Goal: Check status: Check status

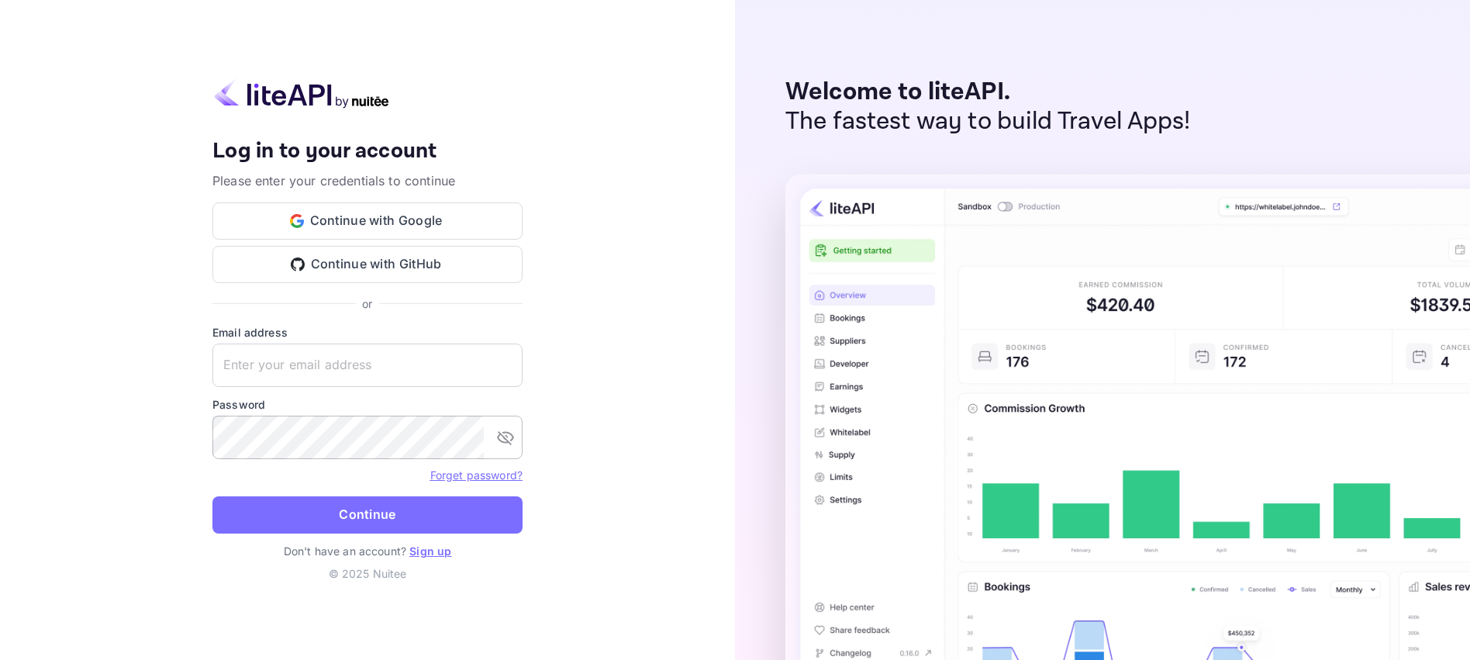
type input "[EMAIL_ADDRESS][DOMAIN_NAME]"
click at [503, 434] on icon "toggle password visibility" at bounding box center [505, 437] width 19 height 19
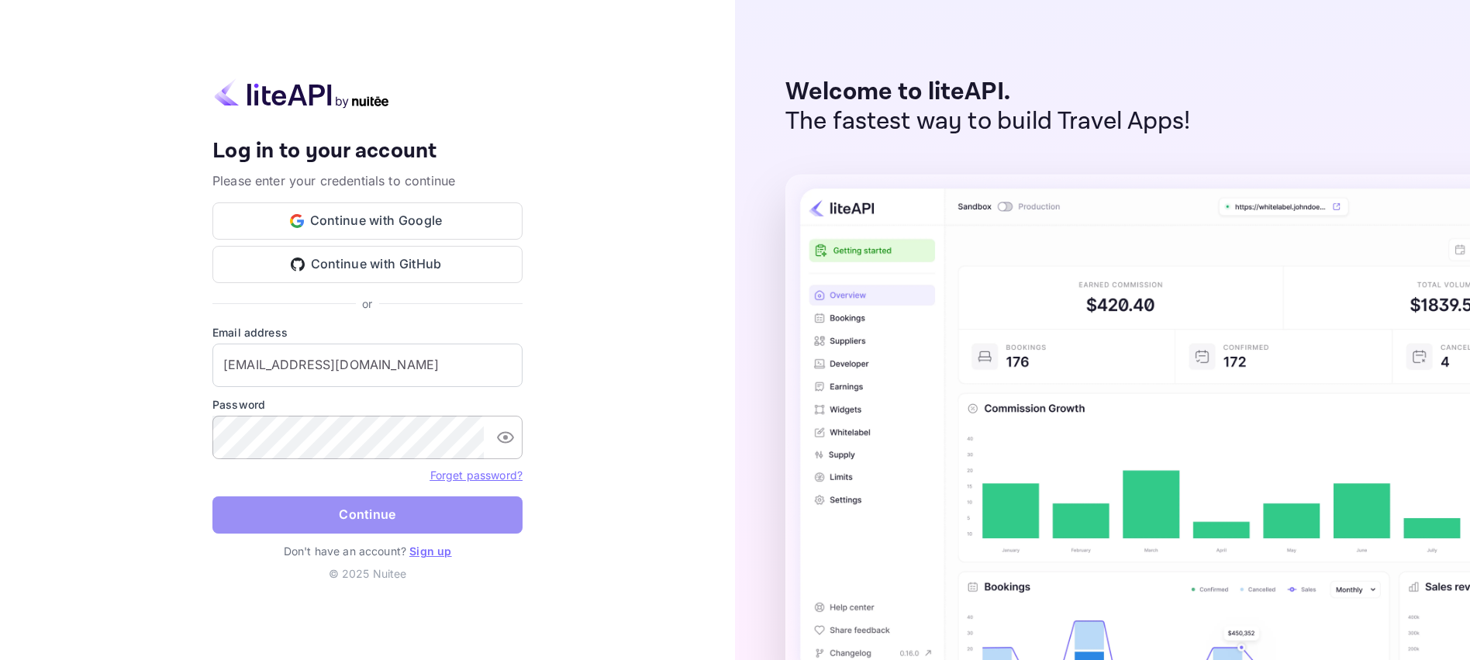
click at [390, 516] on button "Continue" at bounding box center [367, 514] width 310 height 37
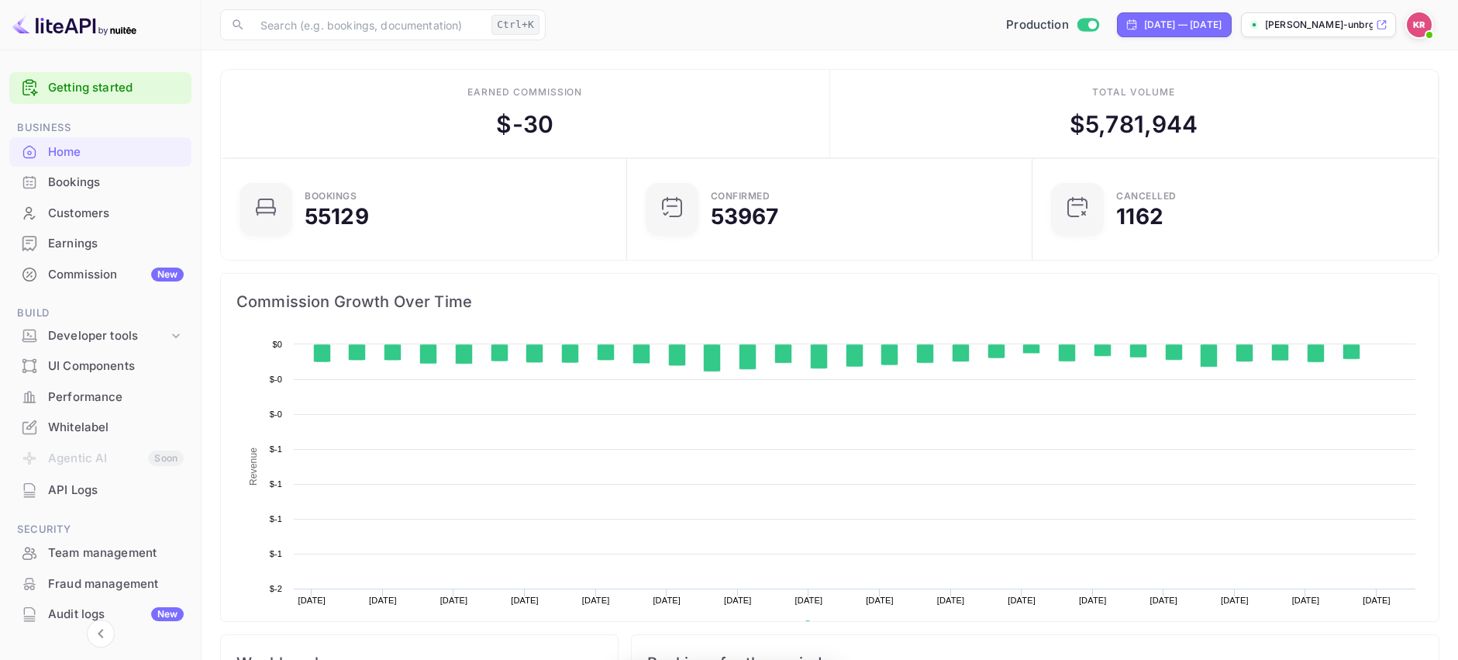
scroll to position [240, 385]
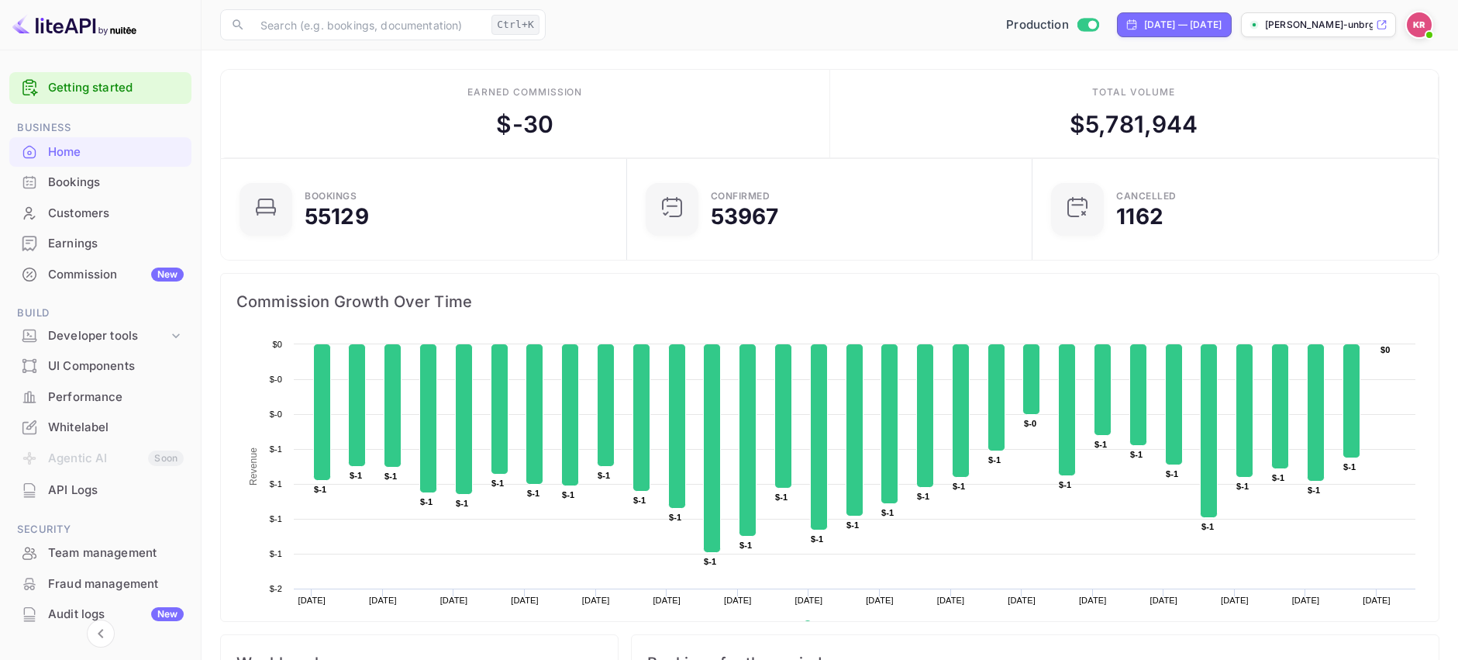
click at [86, 182] on div "Bookings" at bounding box center [116, 183] width 136 height 18
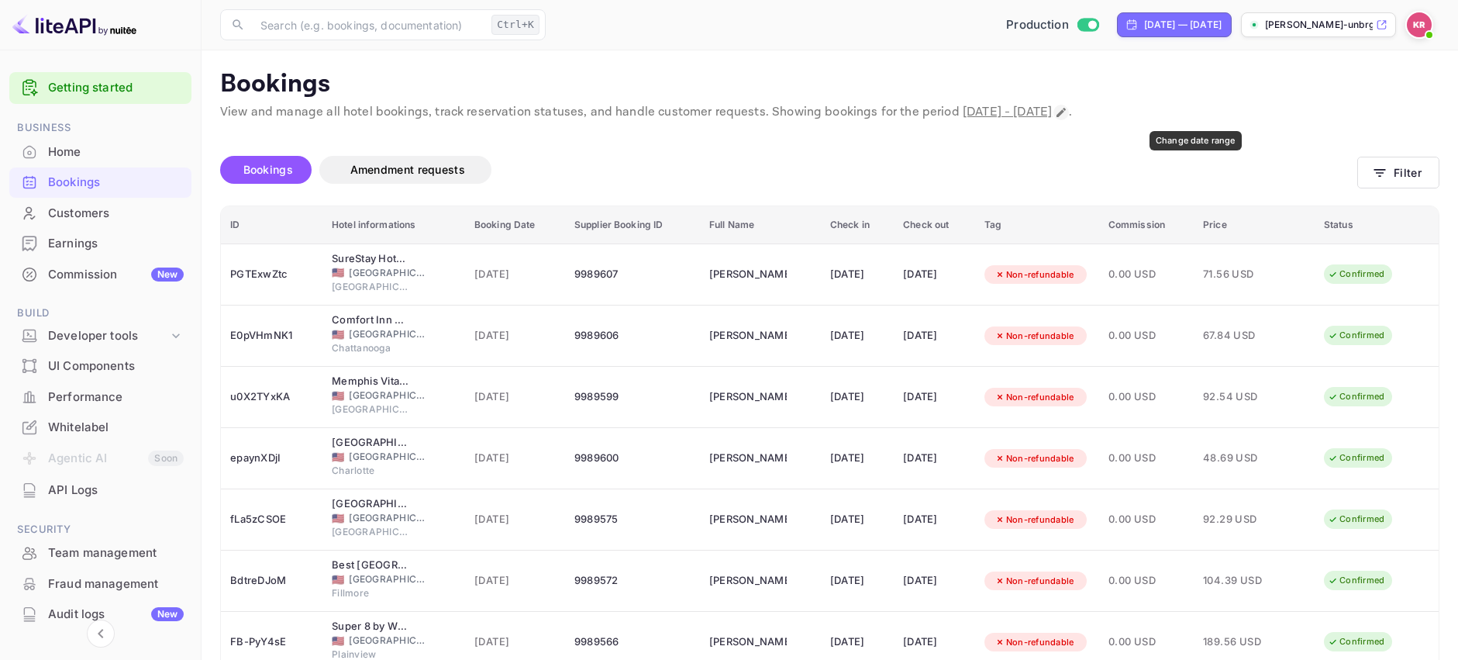
click at [1068, 112] on icon "Change date range" at bounding box center [1061, 112] width 12 height 12
select select "8"
select select "2025"
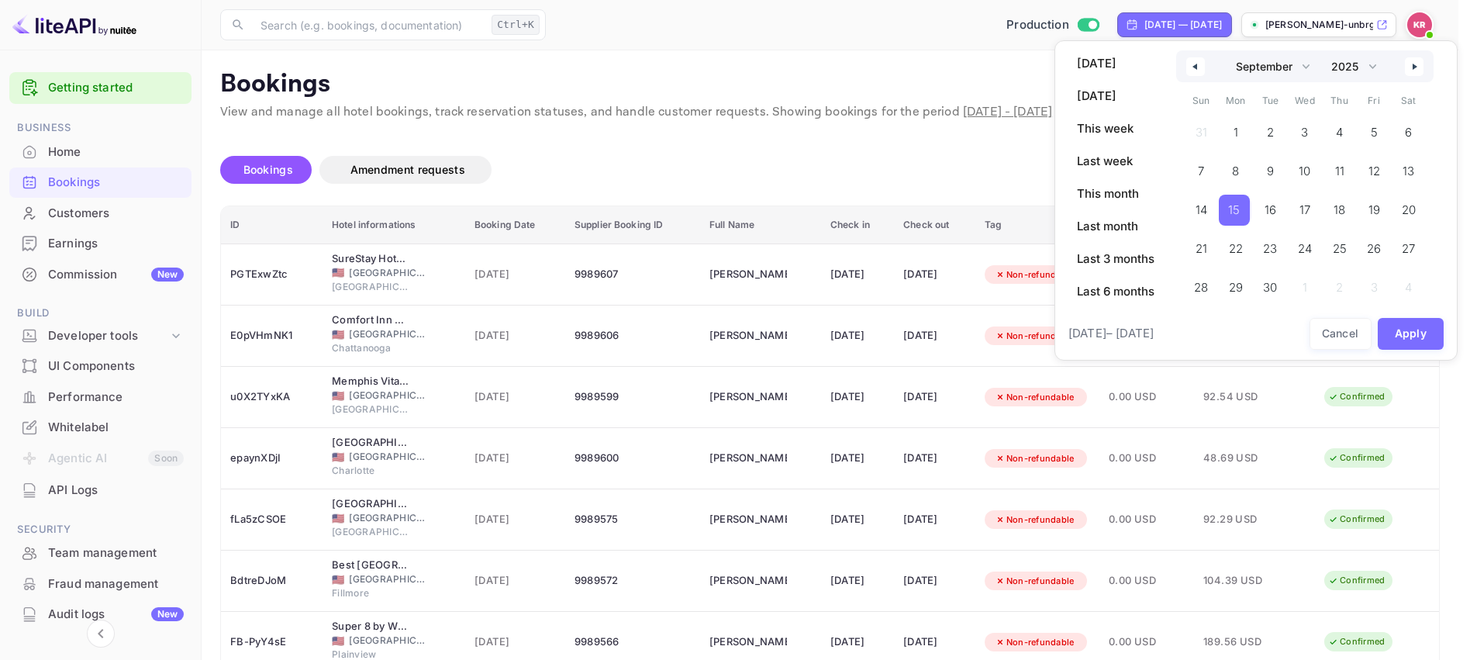
click at [1237, 212] on span "15" at bounding box center [1234, 210] width 12 height 28
click at [1398, 332] on button "Apply" at bounding box center [1411, 334] width 67 height 32
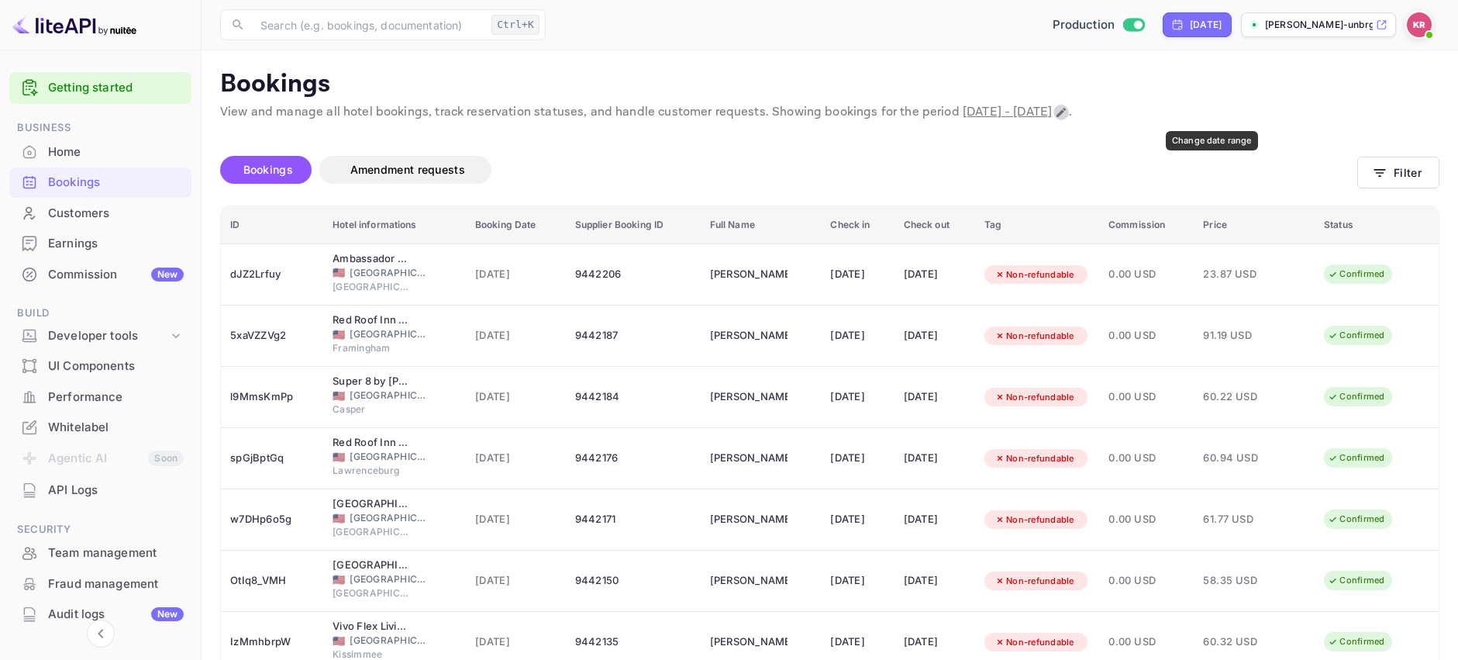
click at [1068, 113] on icon "Change date range" at bounding box center [1061, 112] width 12 height 12
select select "8"
select select "2025"
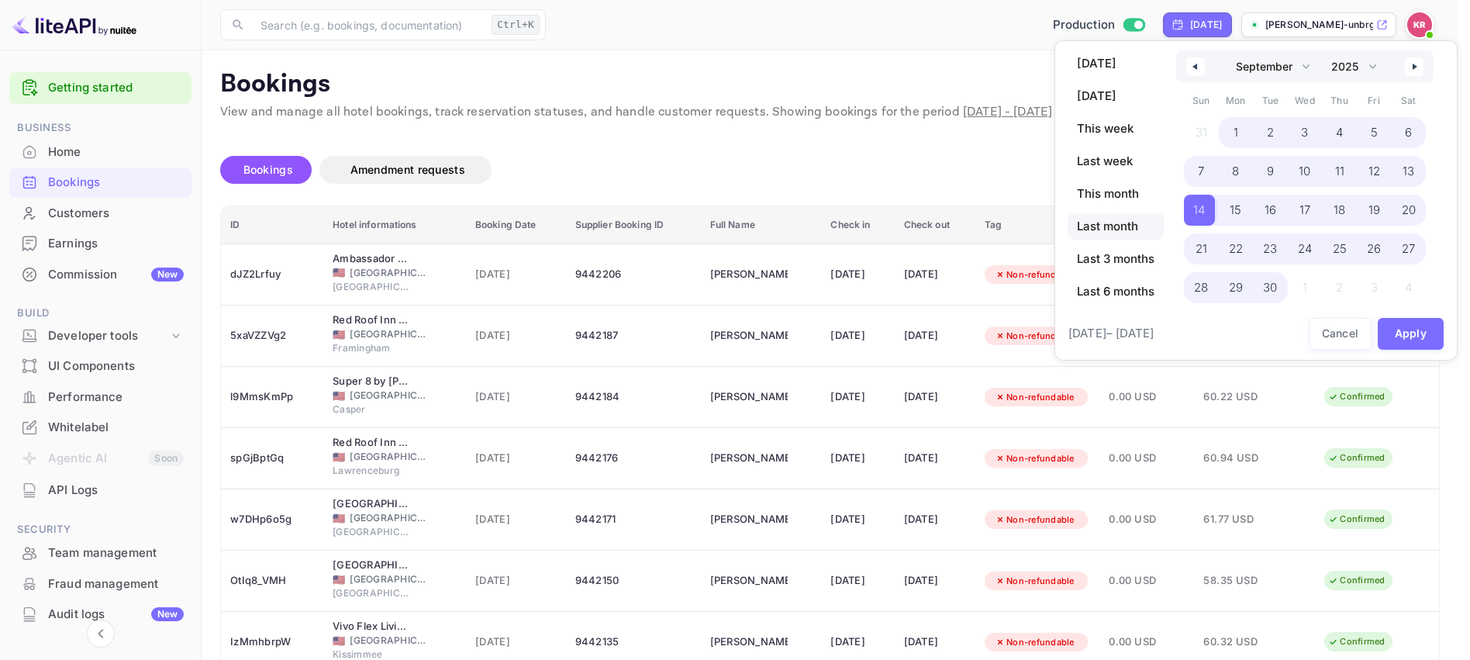
click at [1127, 229] on span "Last month" at bounding box center [1116, 226] width 96 height 26
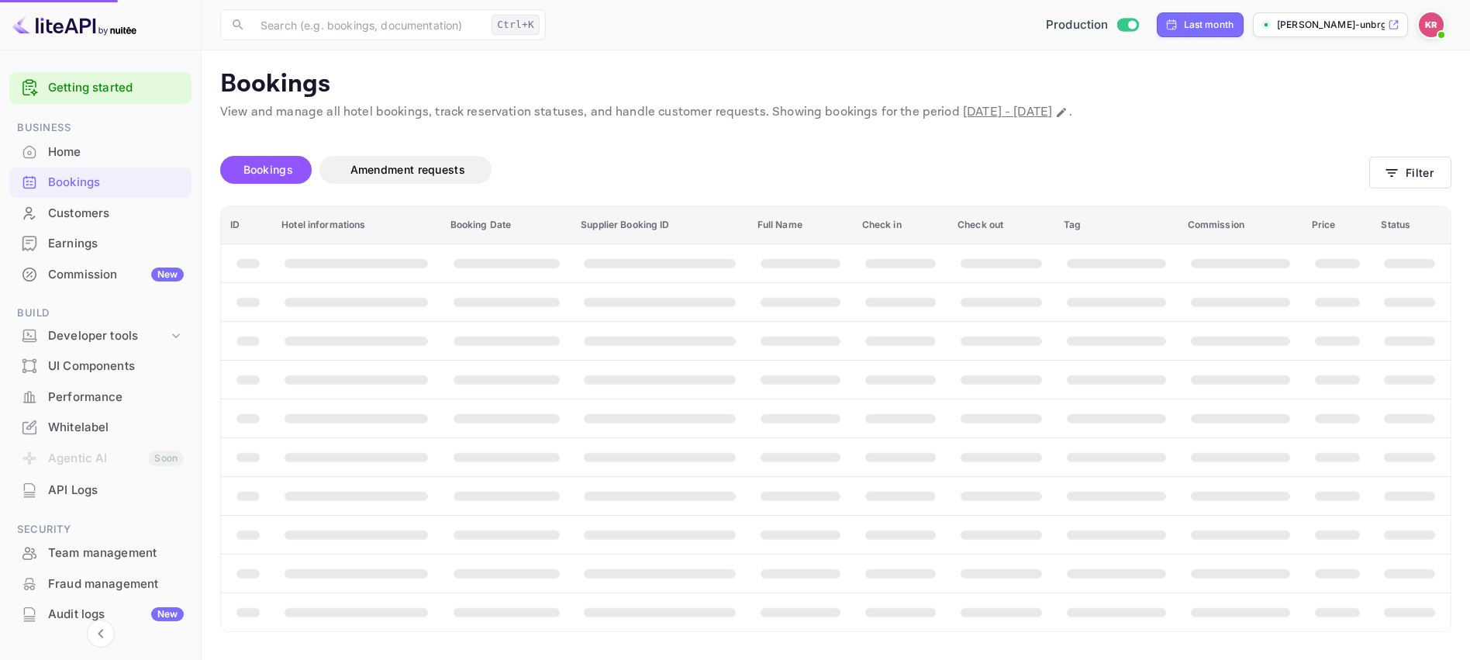
select select "7"
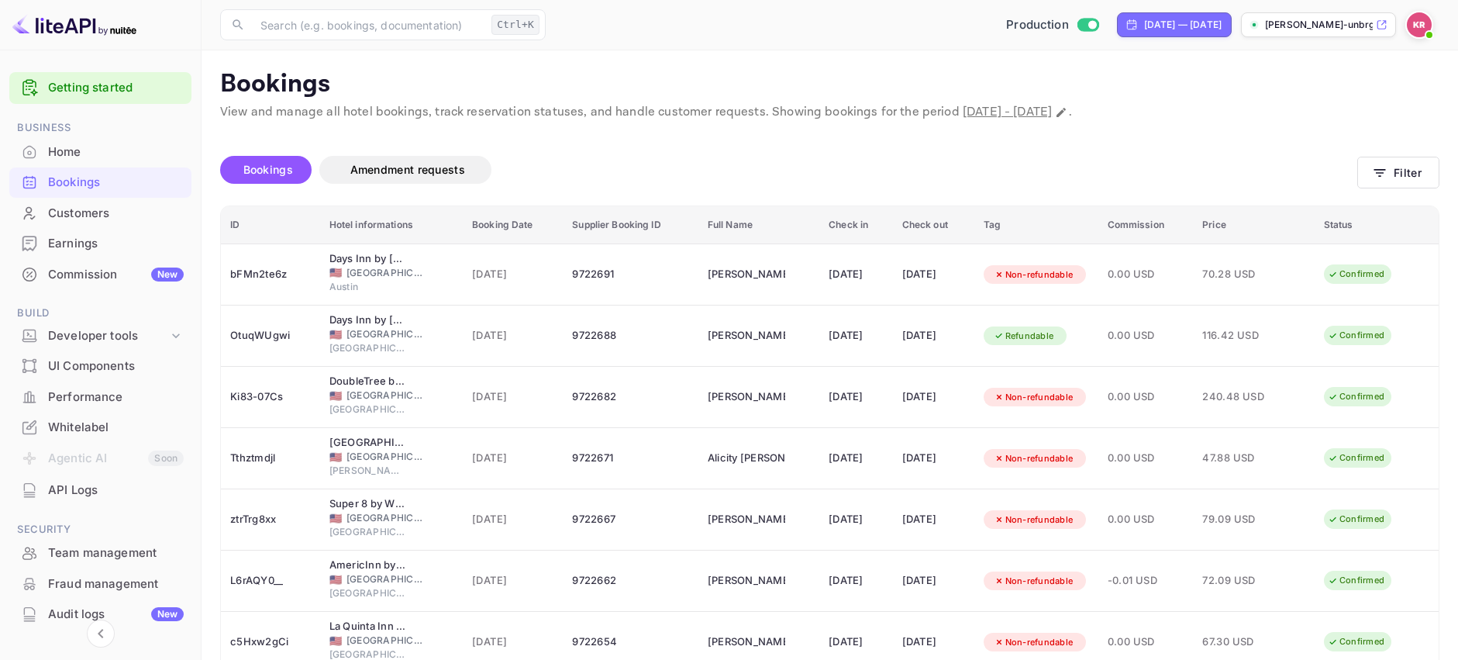
click at [71, 150] on div "Home" at bounding box center [116, 152] width 136 height 18
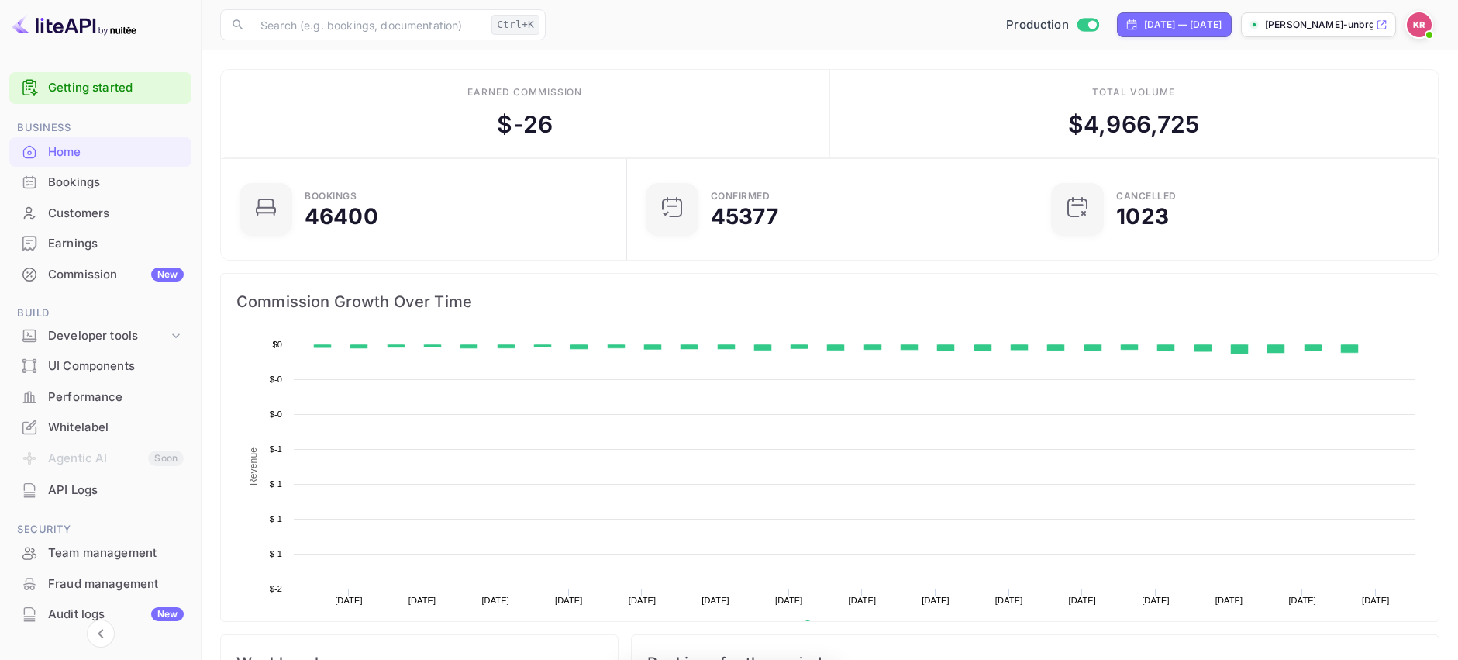
scroll to position [240, 385]
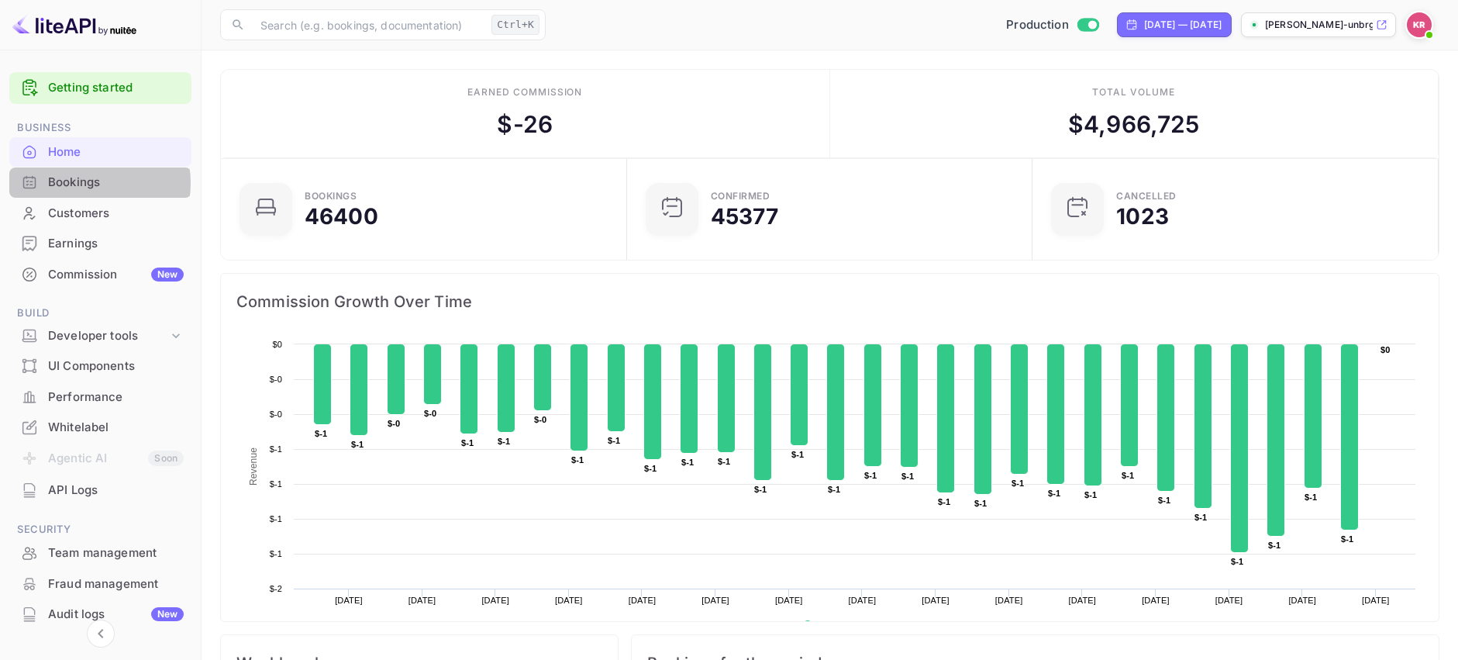
click at [88, 183] on div "Bookings" at bounding box center [116, 183] width 136 height 18
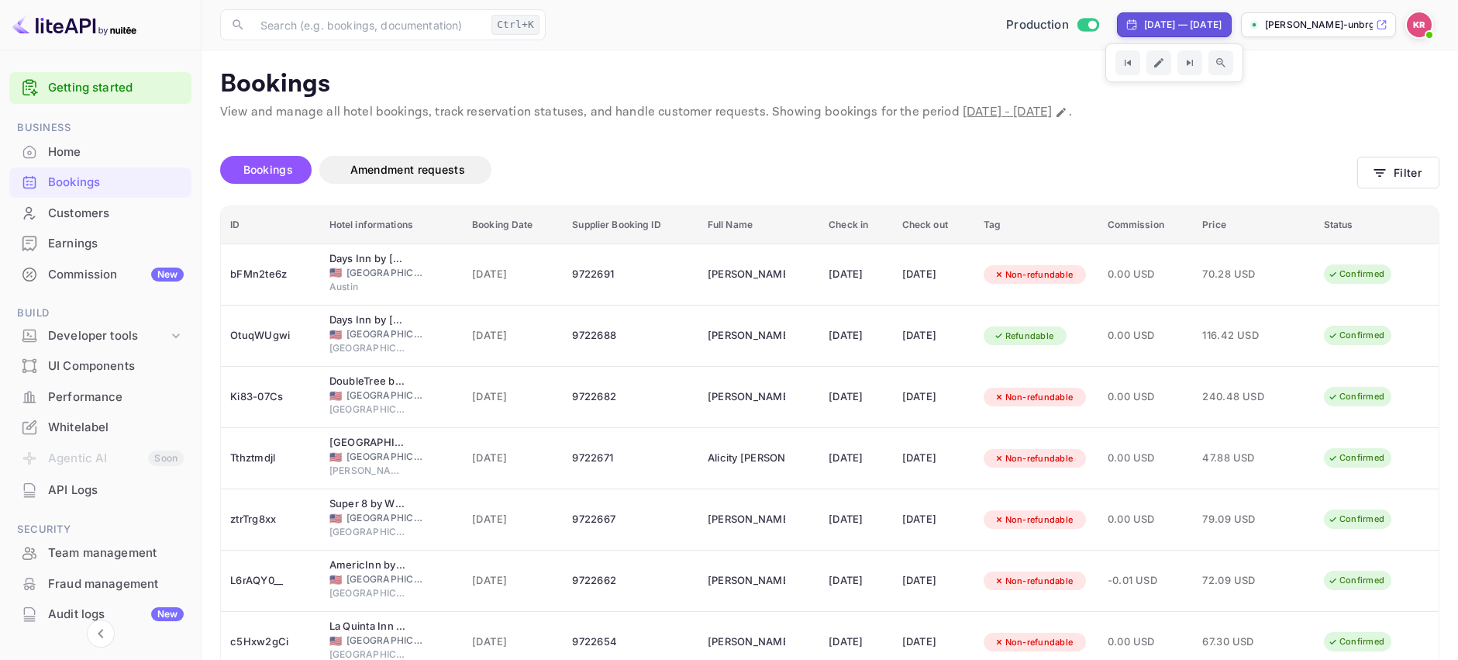
click at [1215, 28] on div "[DATE] — [DATE]" at bounding box center [1183, 25] width 78 height 14
select select "7"
select select "2025"
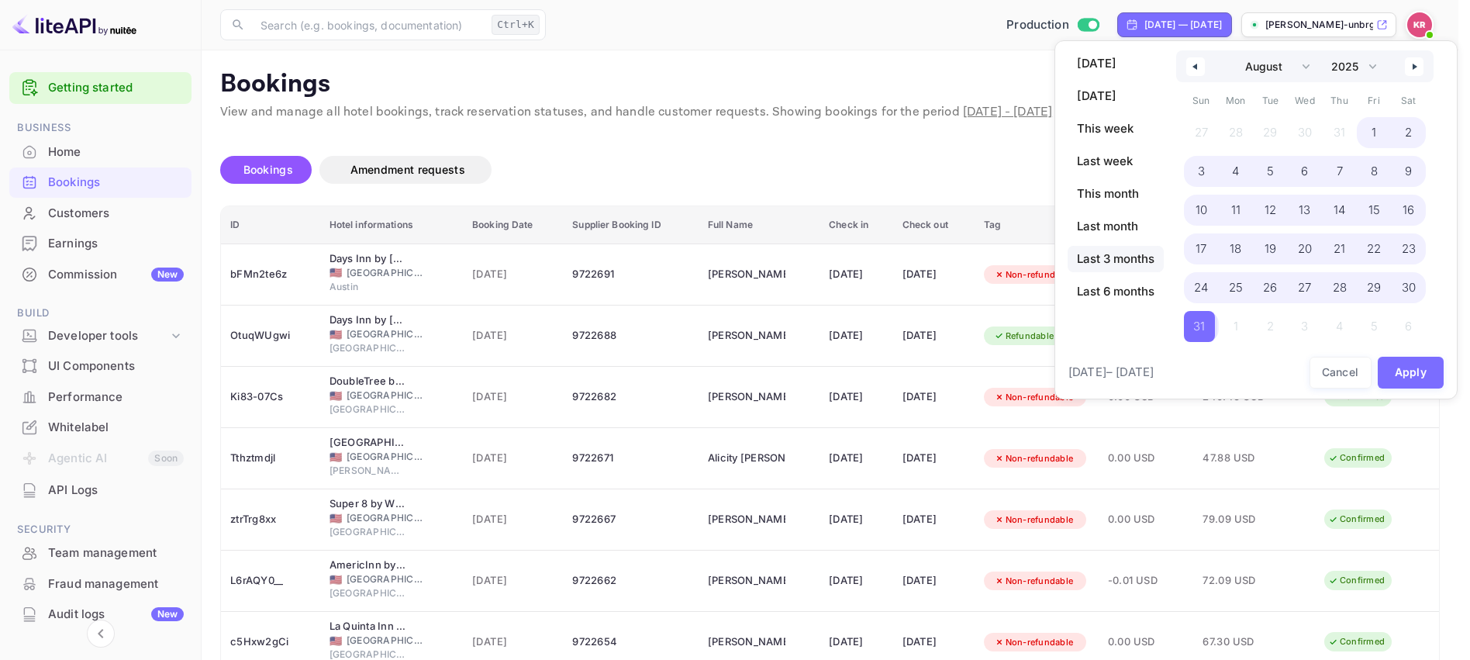
click at [1125, 257] on span "Last 3 months" at bounding box center [1116, 259] width 96 height 26
select select "6"
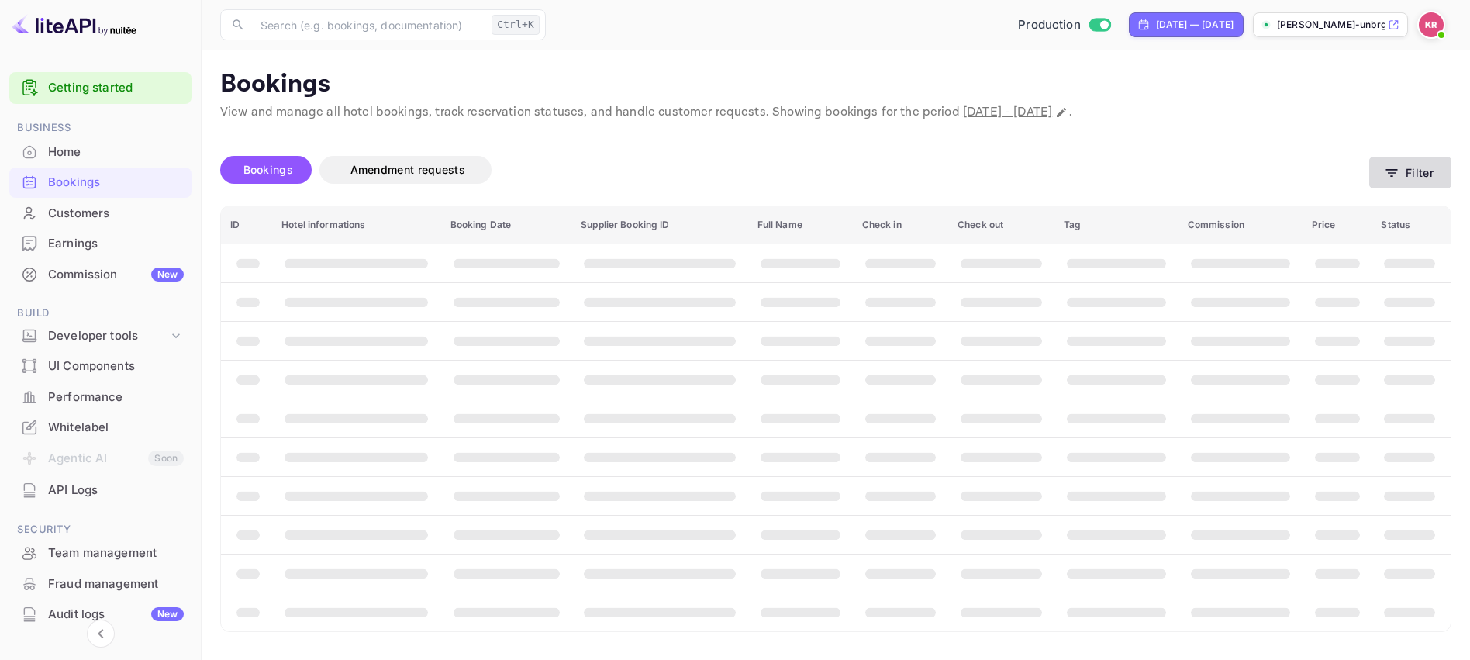
click at [1407, 174] on button "Filter" at bounding box center [1410, 173] width 82 height 32
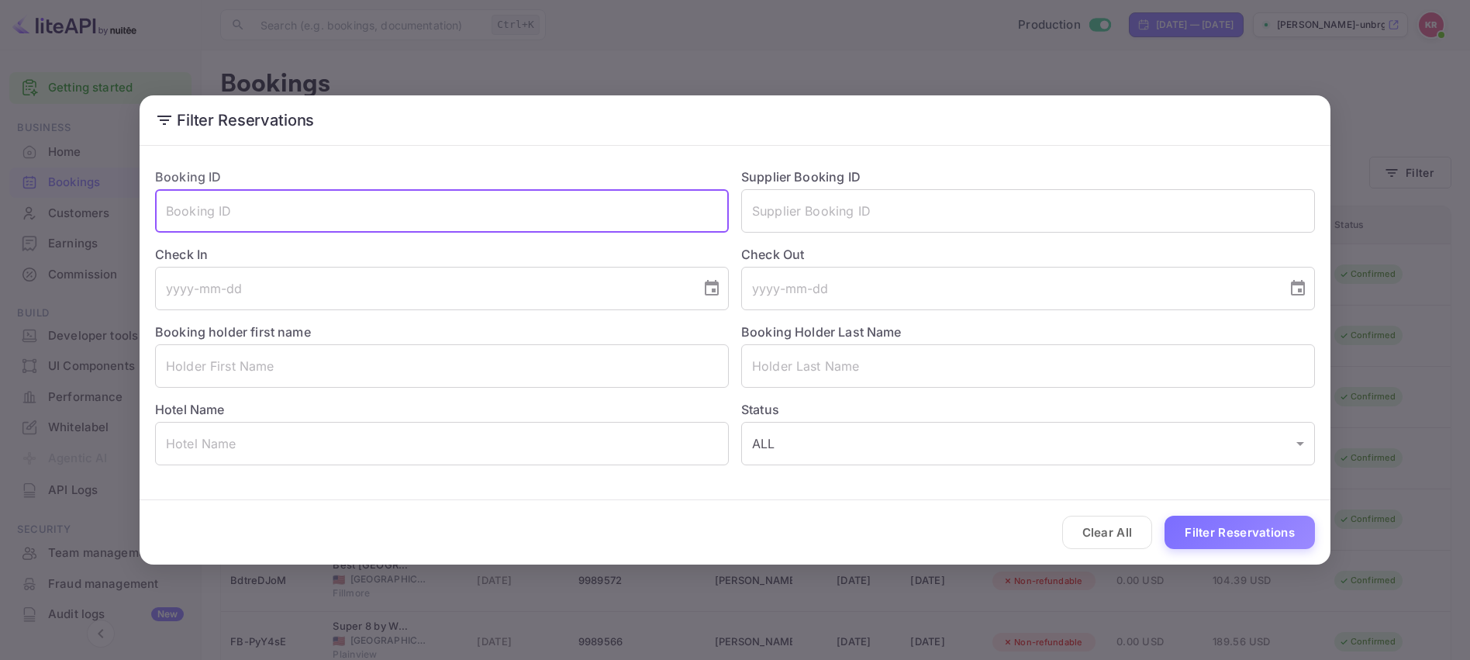
click at [263, 212] on input "text" at bounding box center [442, 210] width 574 height 43
paste input "HfCCCr3WK"
type input "HfCCCr3WK"
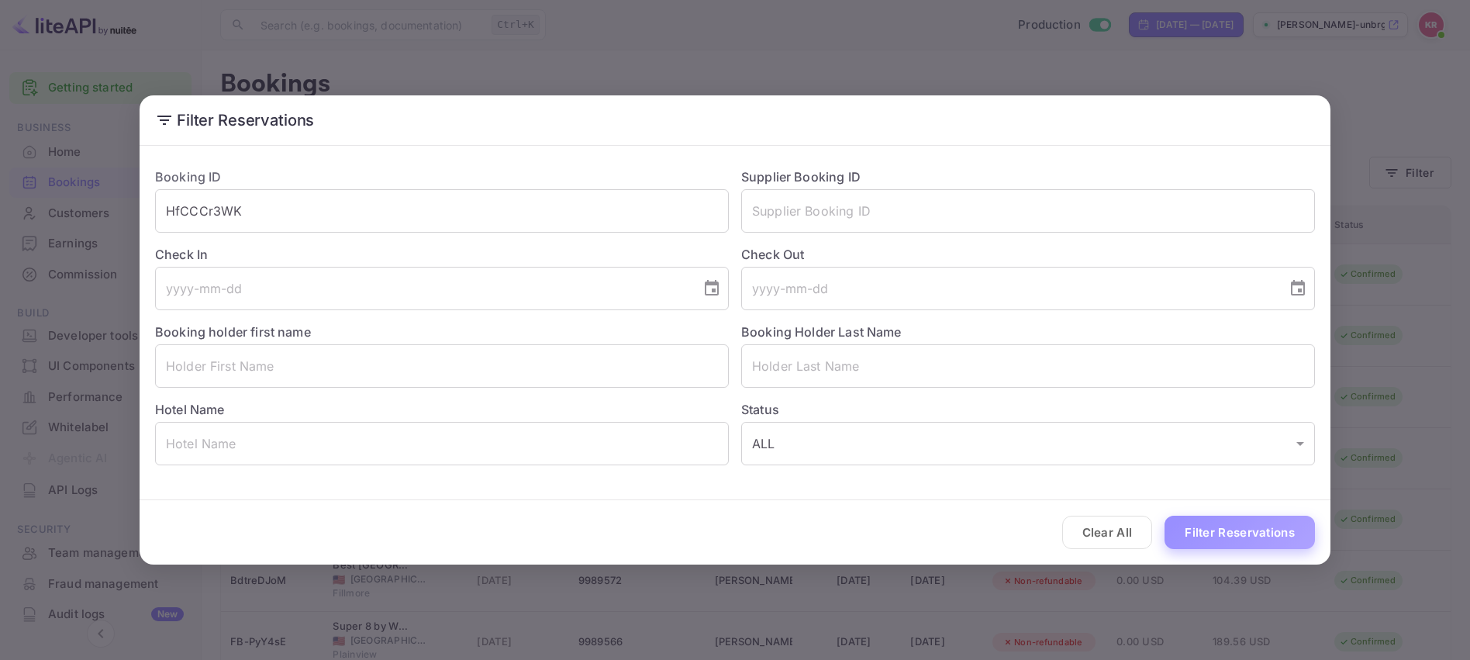
click at [1226, 533] on button "Filter Reservations" at bounding box center [1240, 532] width 150 height 33
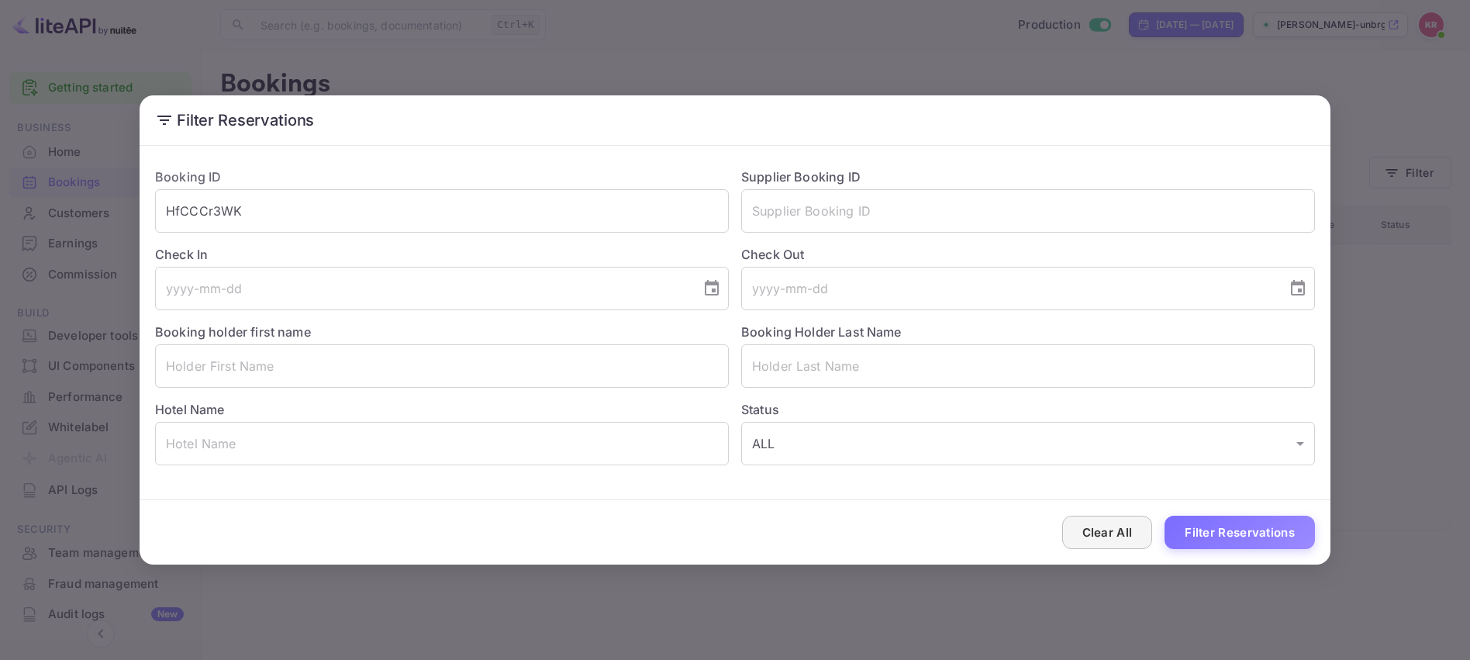
click at [1134, 537] on button "Clear All" at bounding box center [1107, 532] width 91 height 33
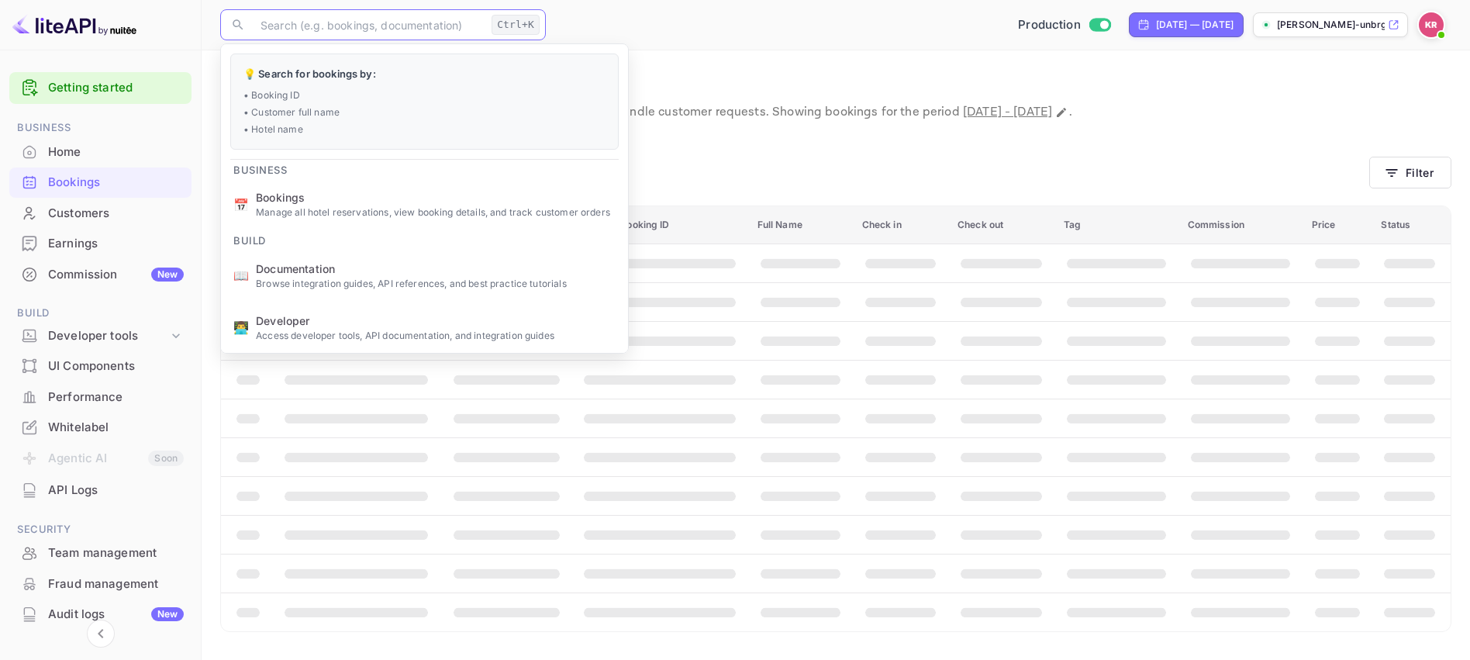
click at [313, 25] on input "text" at bounding box center [368, 24] width 234 height 31
paste input "HfCCCr3WK"
type input "HfCCCr3WK"
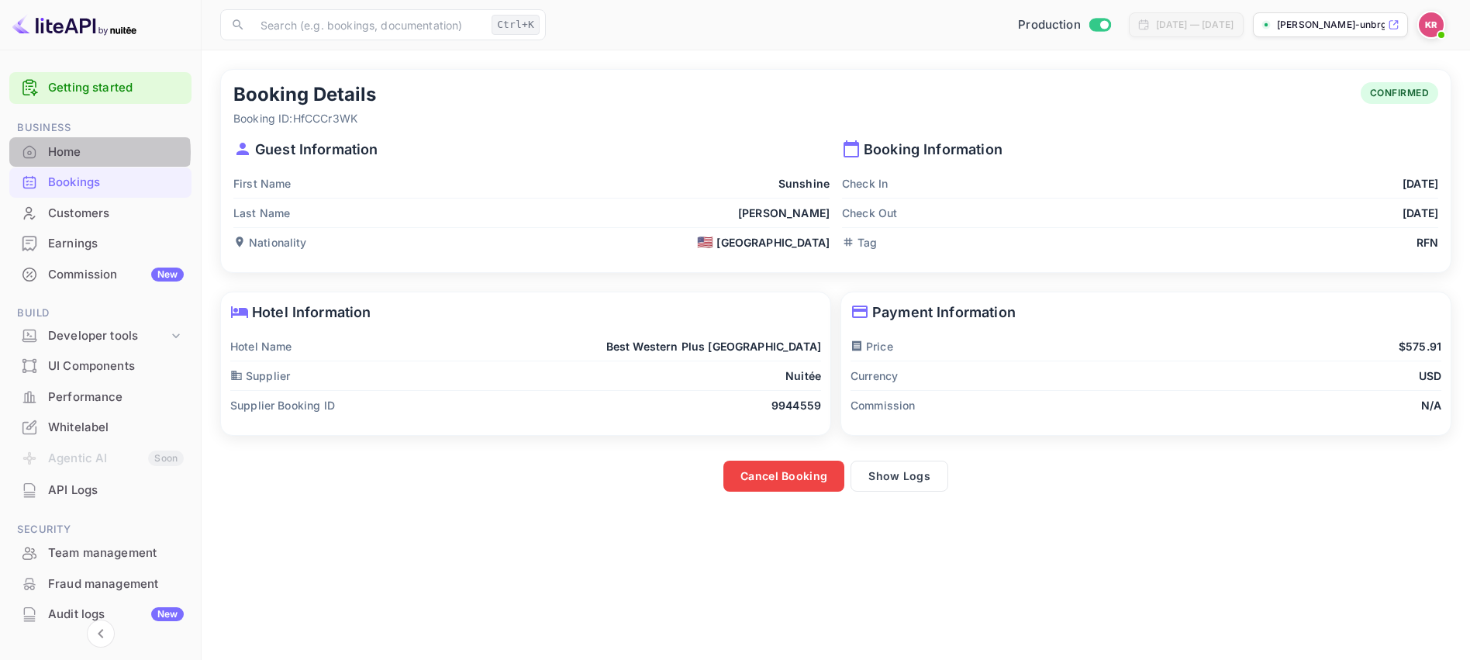
click at [88, 152] on div "Home" at bounding box center [116, 152] width 136 height 18
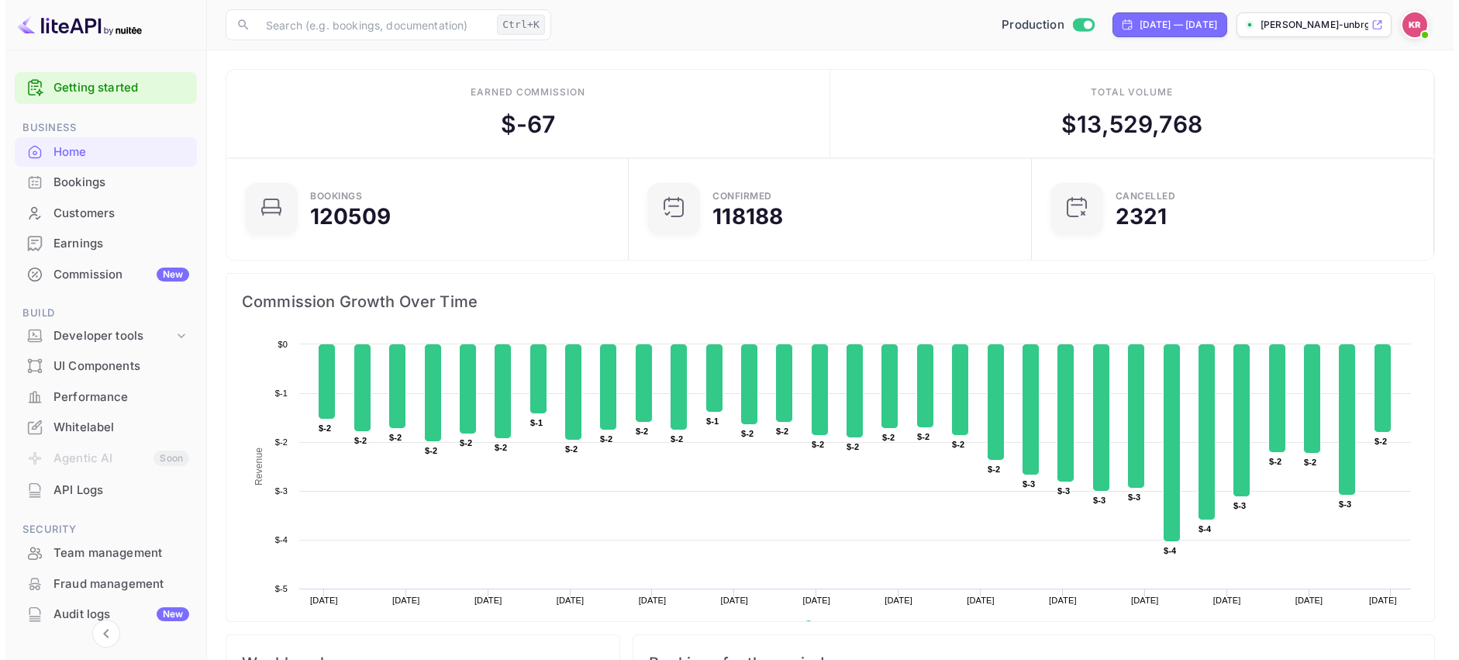
scroll to position [240, 381]
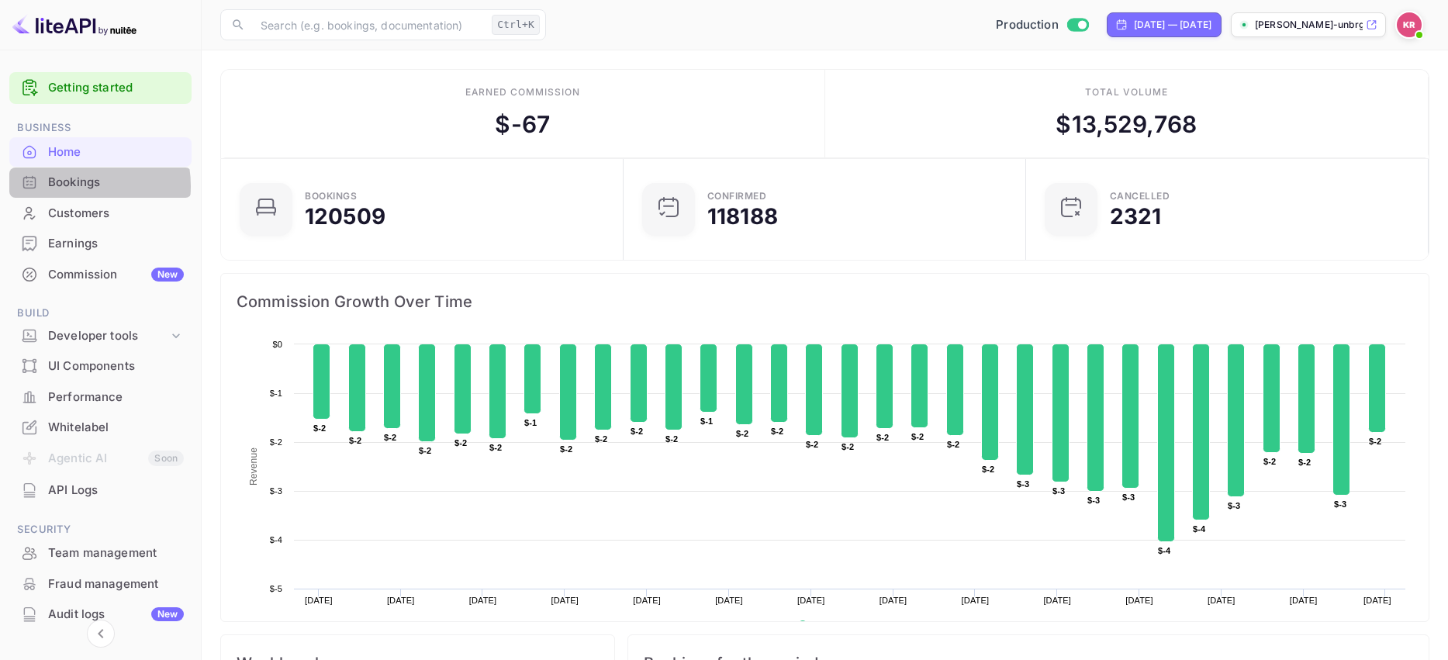
click at [66, 186] on div "Bookings" at bounding box center [116, 183] width 136 height 18
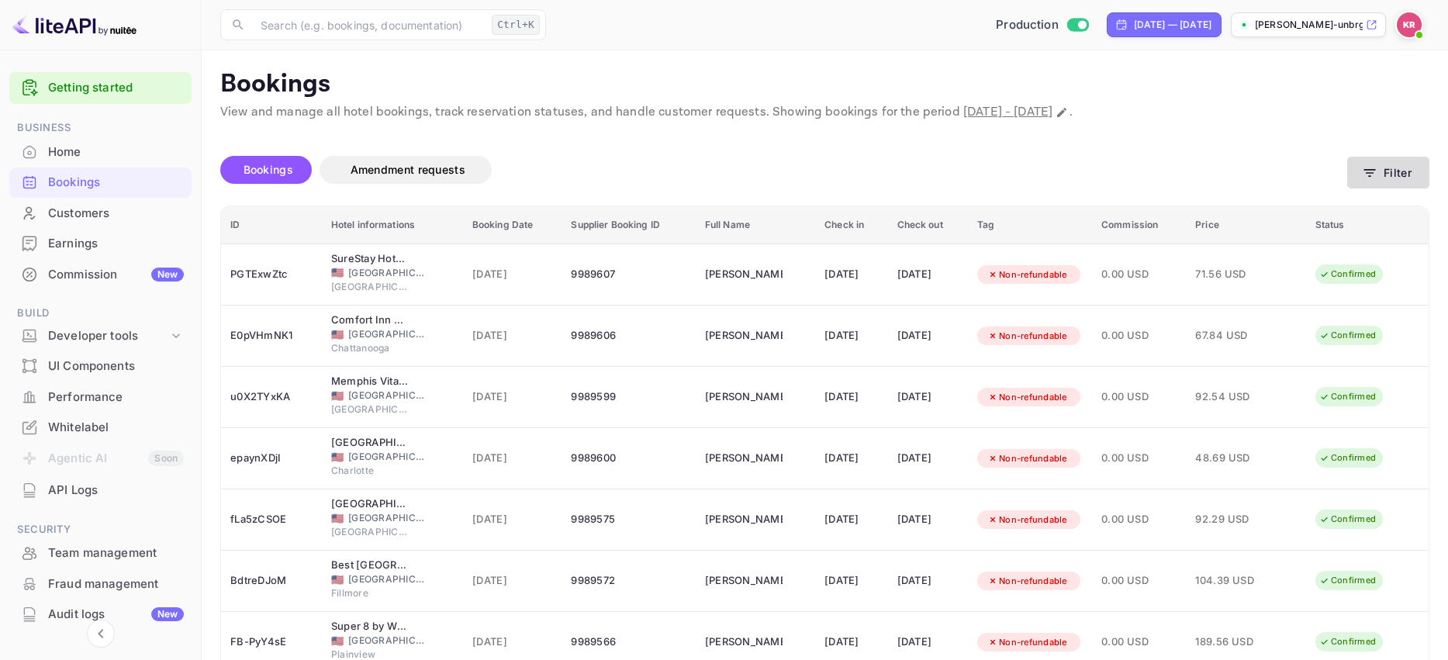
click at [1372, 174] on icon "button" at bounding box center [1369, 173] width 16 height 16
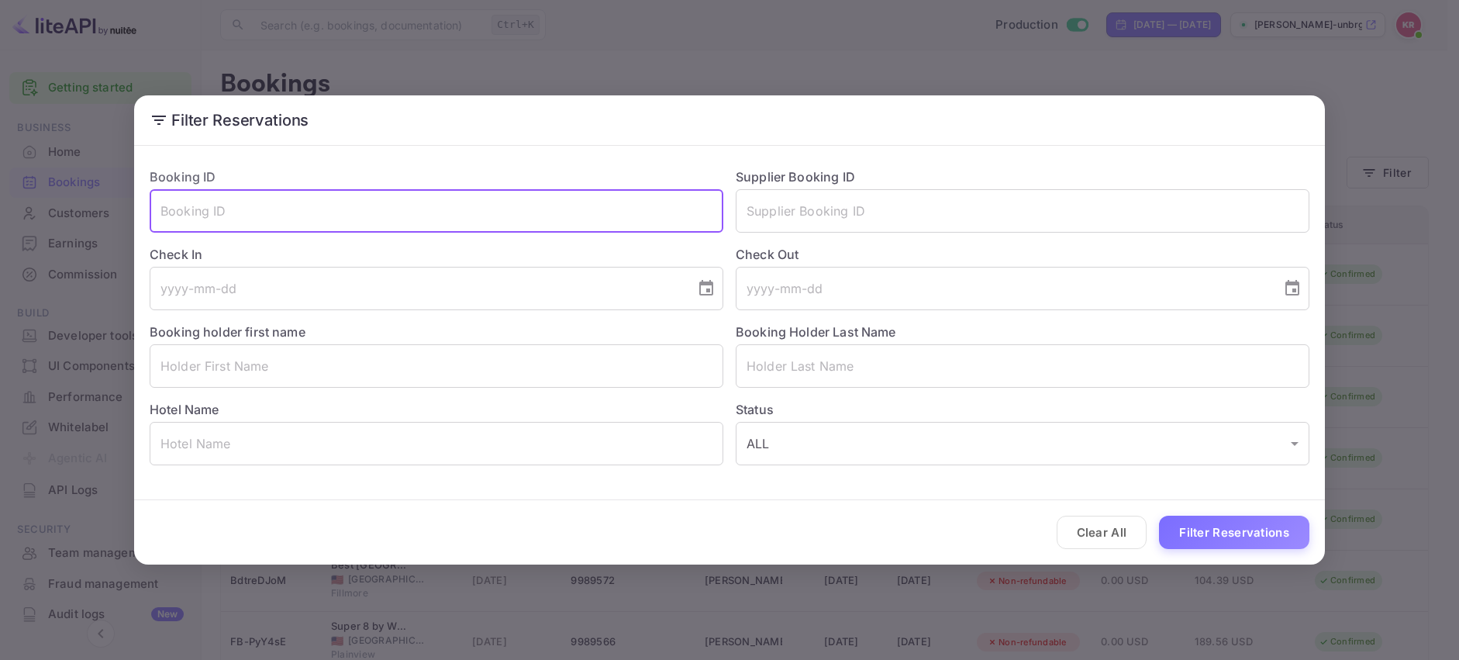
paste input "HfCCCr3WK"
type input "HfCCCr3WK"
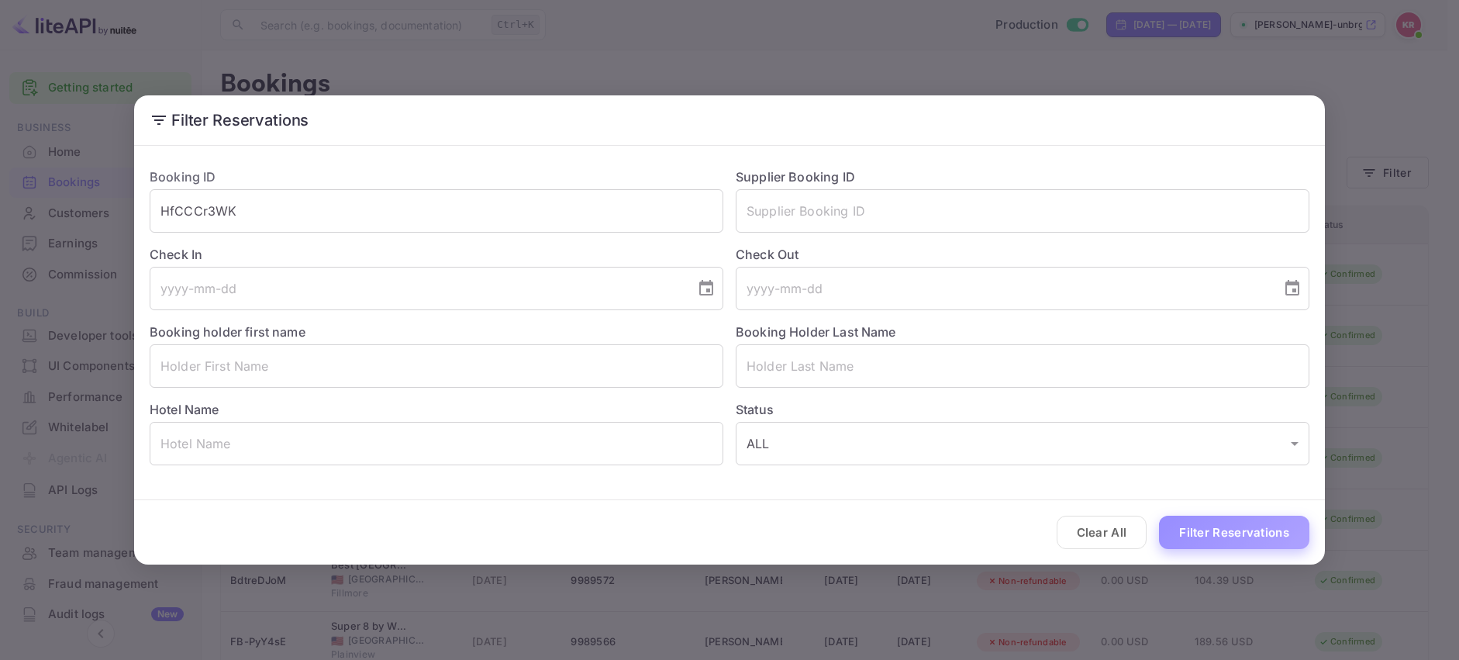
click at [1206, 530] on button "Filter Reservations" at bounding box center [1234, 532] width 150 height 33
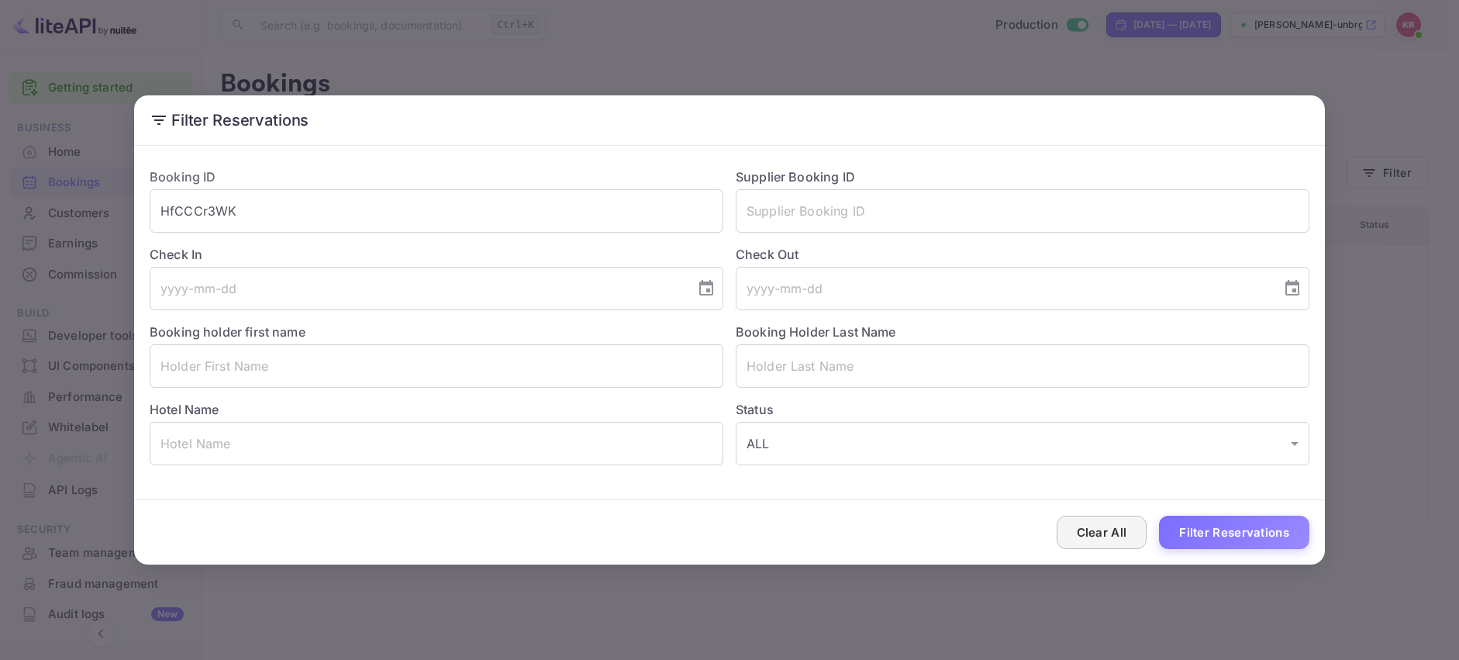
click at [1117, 537] on button "Clear All" at bounding box center [1102, 532] width 91 height 33
